Goal: Task Accomplishment & Management: Complete application form

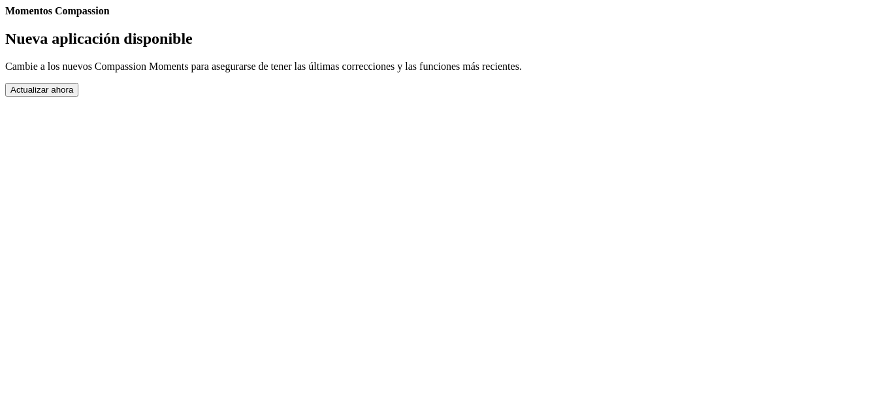
click at [78, 97] on button "Actualizar ahora" at bounding box center [41, 90] width 73 height 14
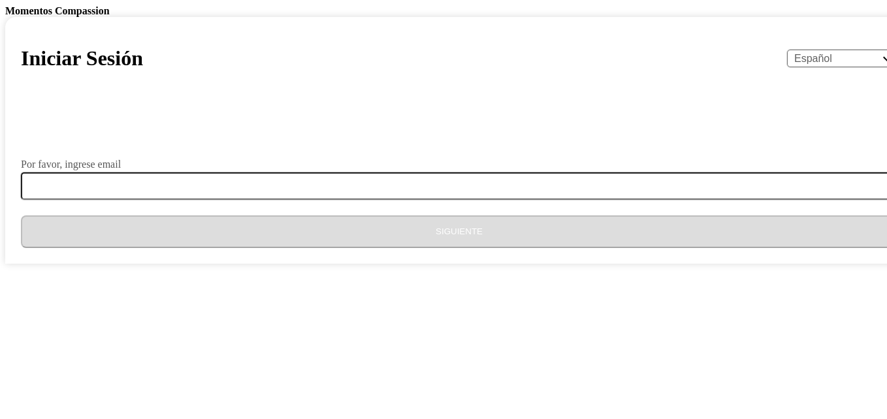
select select "es"
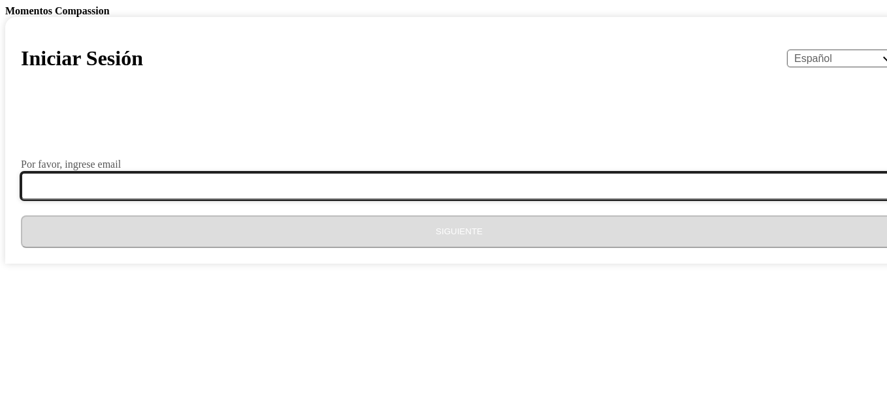
click at [417, 200] on input "Por favor, ingrese email" at bounding box center [467, 185] width 892 height 27
type input "tutores0871@gmail.com"
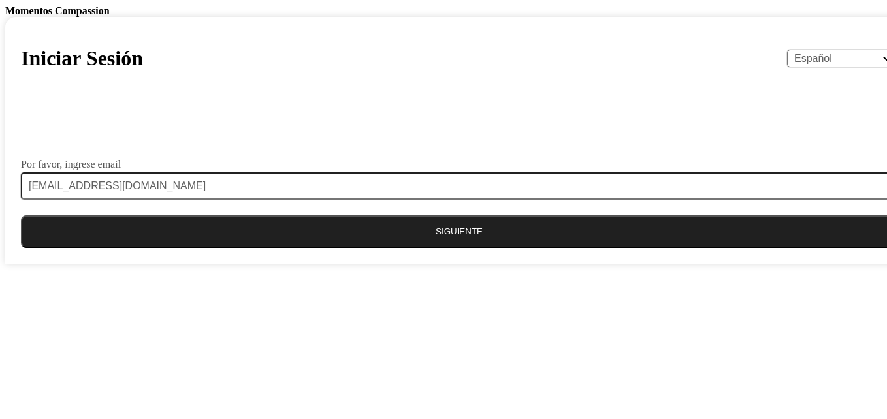
click at [458, 248] on button "Siguiente" at bounding box center [459, 231] width 876 height 33
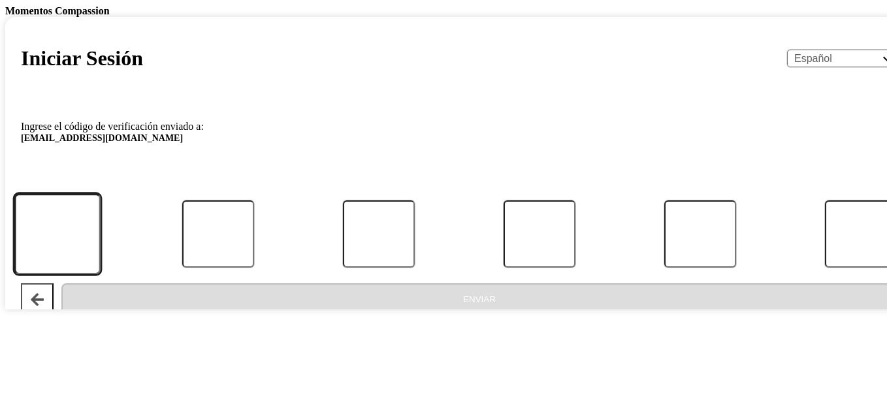
click at [101, 274] on input "Código" at bounding box center [57, 234] width 86 height 80
type input "4"
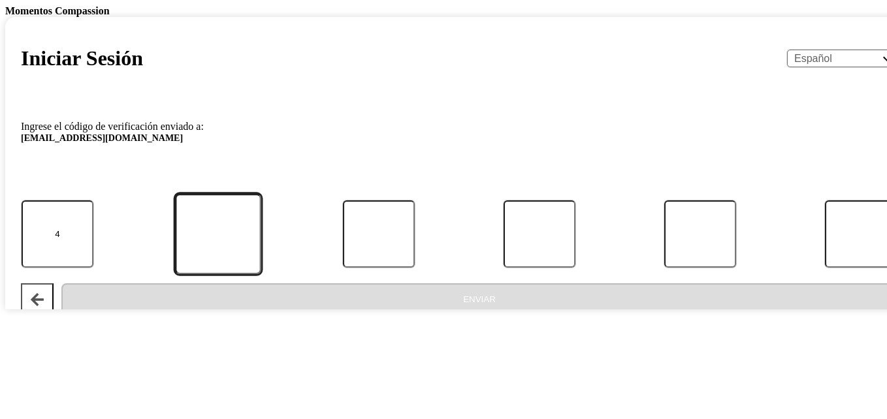
type input "2"
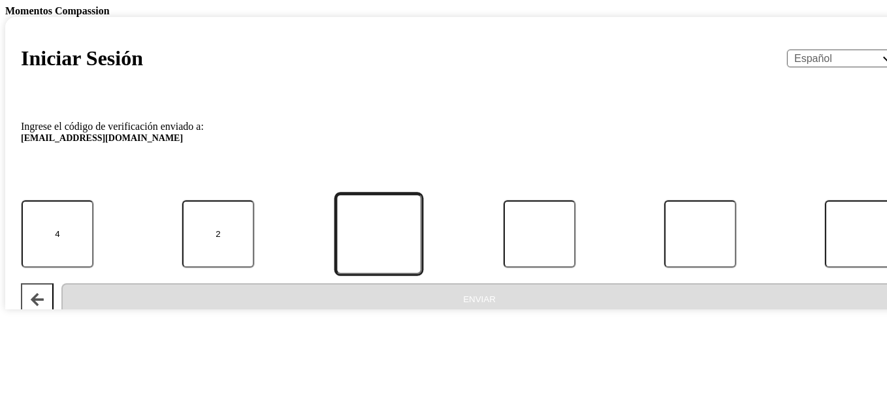
type input "7"
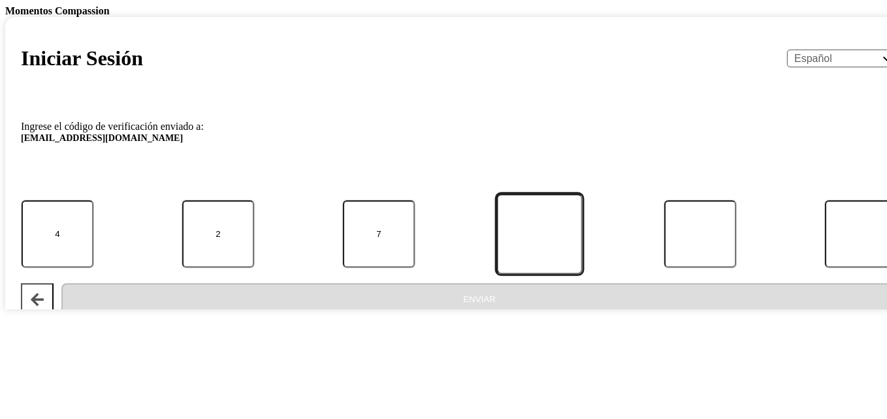
type input "9"
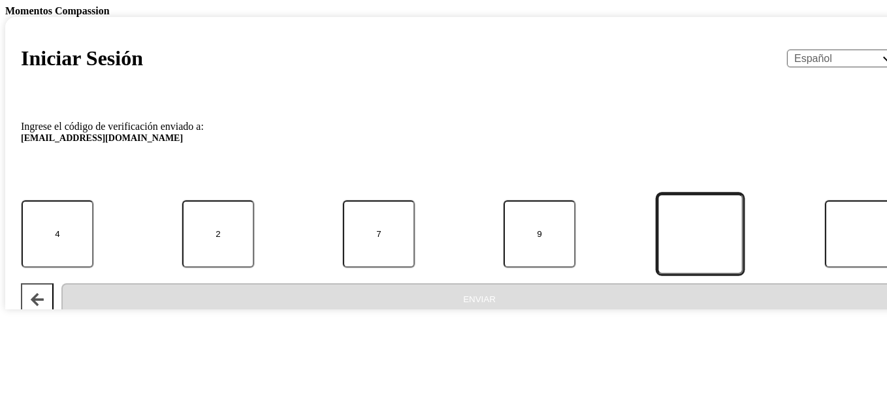
type input "1"
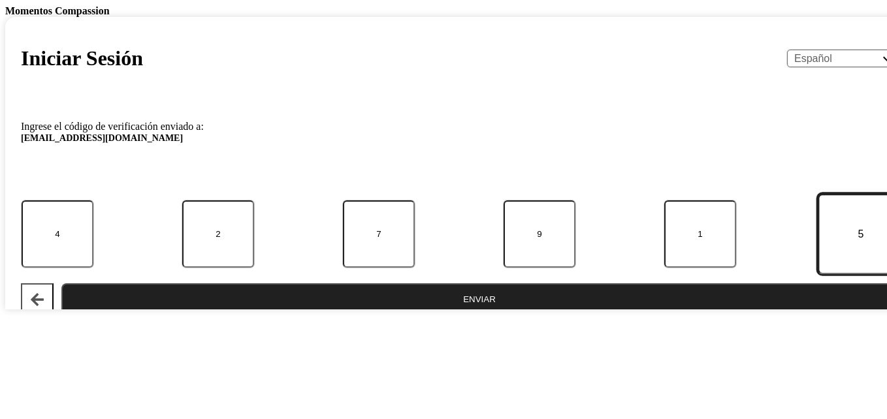
type input "5"
click at [61, 283] on button "Enviar" at bounding box center [479, 299] width 836 height 33
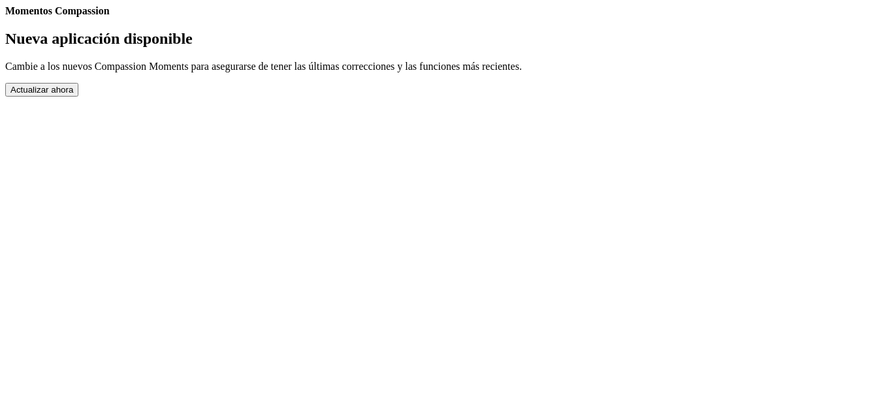
click at [78, 97] on button "Actualizar ahora" at bounding box center [41, 90] width 73 height 14
